Goal: Obtain resource: Download file/media

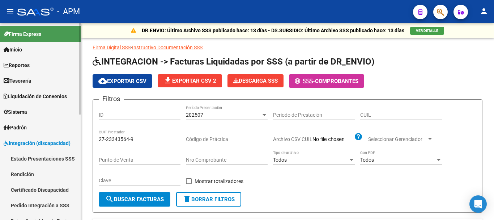
scroll to position [0, 189]
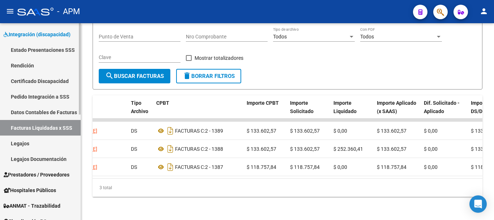
click at [41, 146] on link "Legajos" at bounding box center [40, 143] width 81 height 16
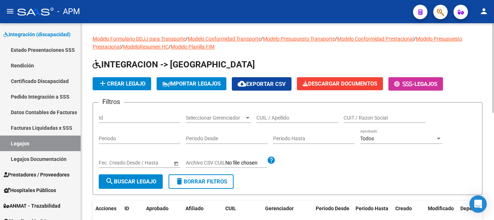
click at [275, 119] on input "CUIL / Apellido" at bounding box center [298, 118] width 82 height 6
type input "[PERSON_NAME]"
click at [140, 183] on span "search Buscar Legajo" at bounding box center [130, 181] width 51 height 7
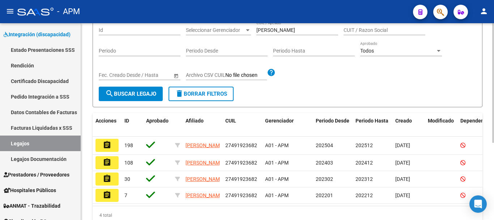
scroll to position [109, 0]
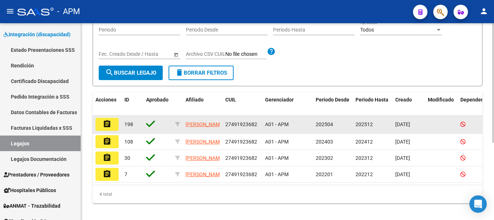
click at [107, 124] on mat-icon "assignment" at bounding box center [107, 123] width 9 height 9
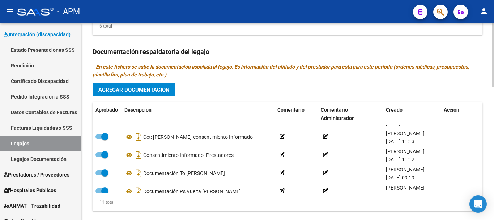
scroll to position [134, 0]
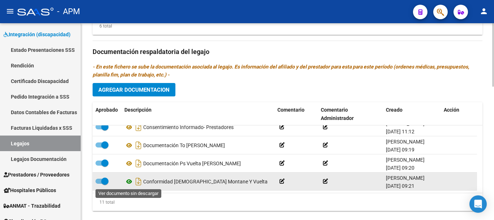
click at [130, 182] on icon at bounding box center [128, 181] width 9 height 9
click at [128, 183] on icon at bounding box center [128, 181] width 9 height 9
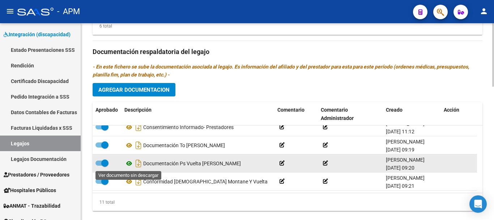
click at [127, 164] on icon at bounding box center [128, 163] width 9 height 9
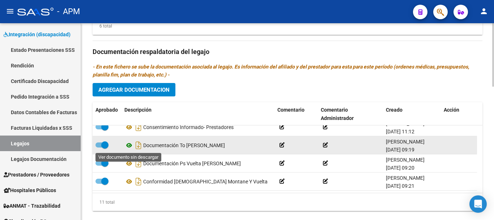
click at [128, 145] on icon at bounding box center [128, 145] width 9 height 9
